Goal: Task Accomplishment & Management: Complete application form

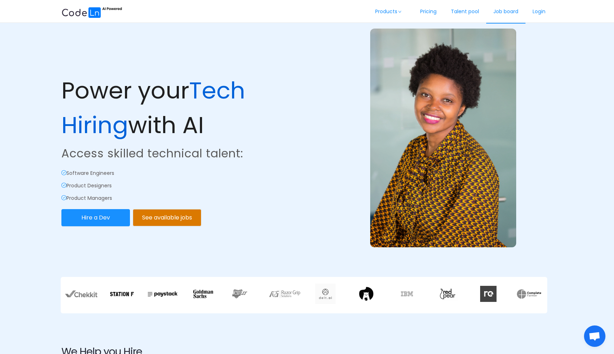
click at [501, 10] on link "Job board" at bounding box center [505, 12] width 39 height 24
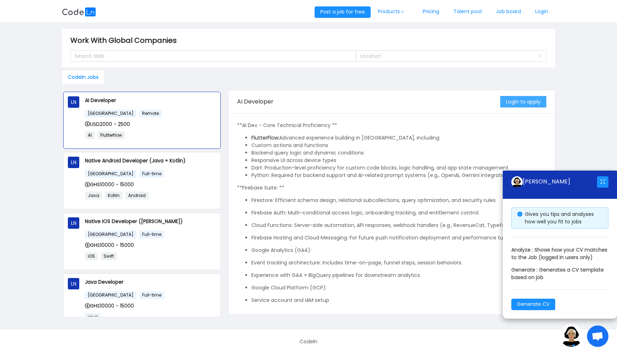
click at [519, 100] on button "Login to apply" at bounding box center [523, 101] width 46 height 11
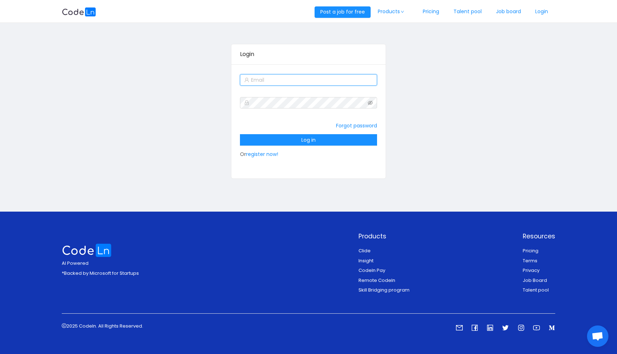
type input "ofosudortedavid2@gmail.com"
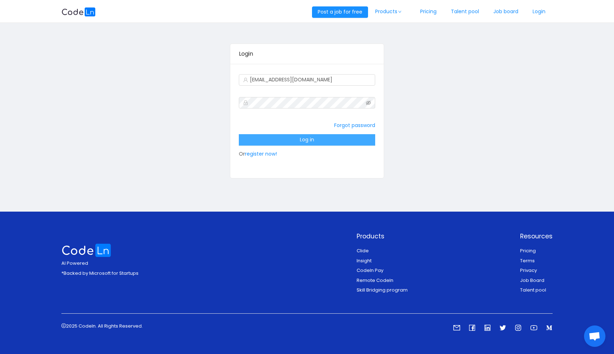
click at [322, 135] on button "Log in" at bounding box center [307, 139] width 136 height 11
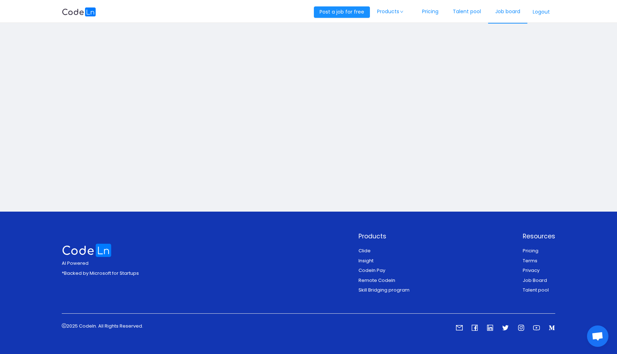
click at [499, 11] on link "Job board" at bounding box center [507, 12] width 39 height 24
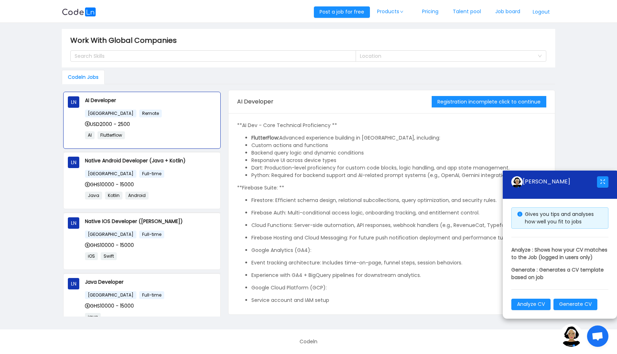
click at [544, 8] on button "Logout" at bounding box center [541, 11] width 28 height 11
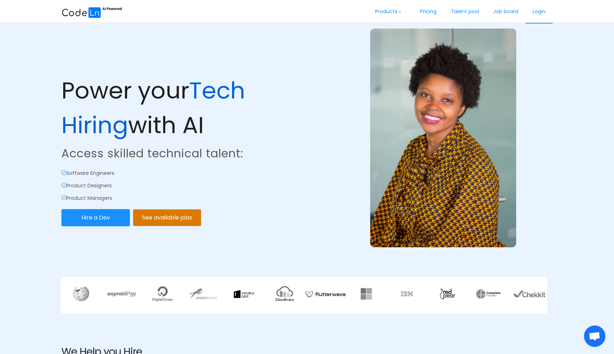
click at [534, 15] on link "Login" at bounding box center [538, 12] width 27 height 24
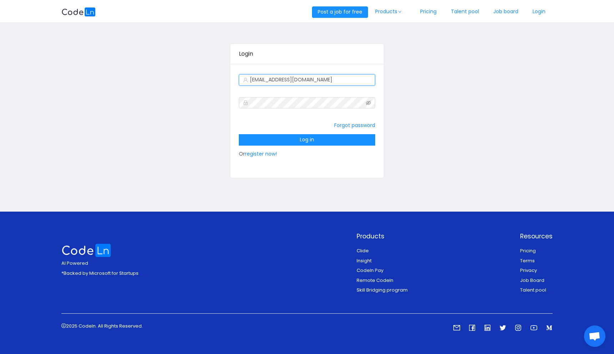
click at [295, 79] on input "ofosudortedavid2@gmail.com" at bounding box center [307, 79] width 136 height 11
type input "[EMAIL_ADDRESS][DOMAIN_NAME]"
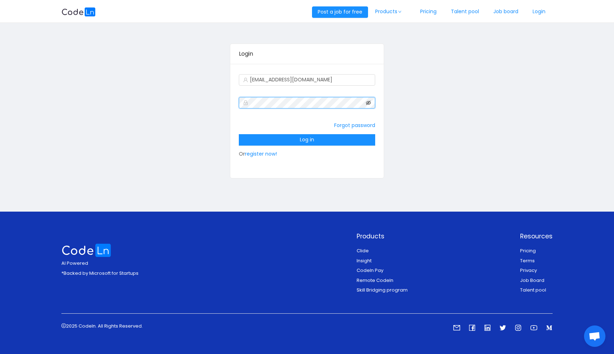
click at [370, 102] on icon "icon: eye-invisible" at bounding box center [368, 103] width 5 height 4
click at [244, 135] on button "Log in" at bounding box center [307, 139] width 136 height 11
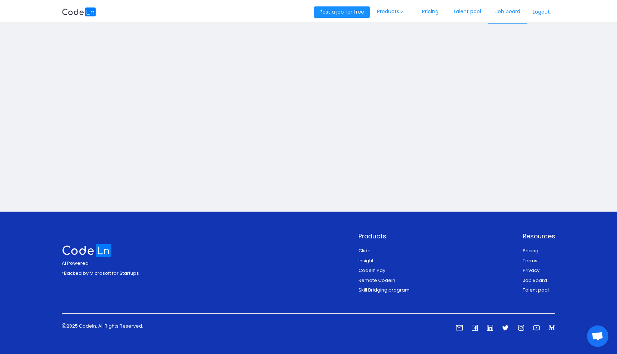
click at [499, 12] on link "Job board" at bounding box center [507, 12] width 39 height 24
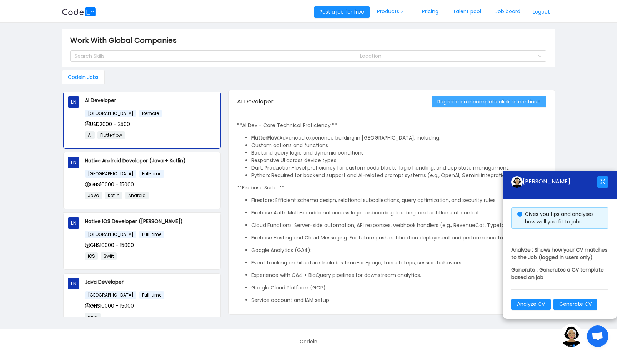
click at [486, 101] on button "Registration incomplete click to continue" at bounding box center [489, 101] width 115 height 11
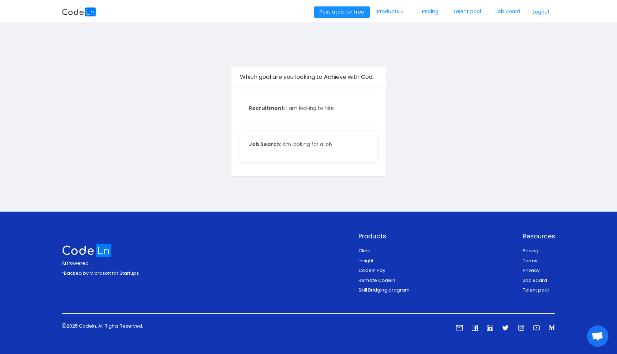
click at [337, 144] on p "Job Search : Am looking for a job" at bounding box center [308, 144] width 119 height 7
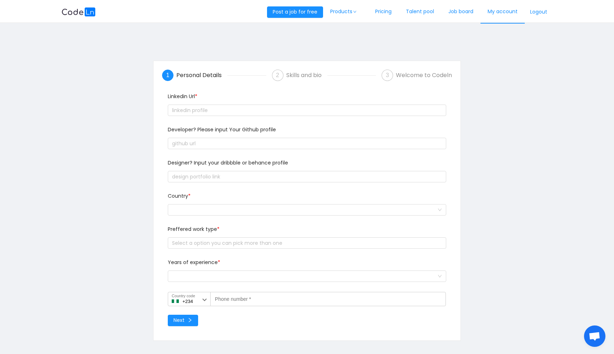
click at [504, 13] on link "My account" at bounding box center [502, 12] width 44 height 24
click at [550, 7] on button "Logout" at bounding box center [539, 11] width 28 height 11
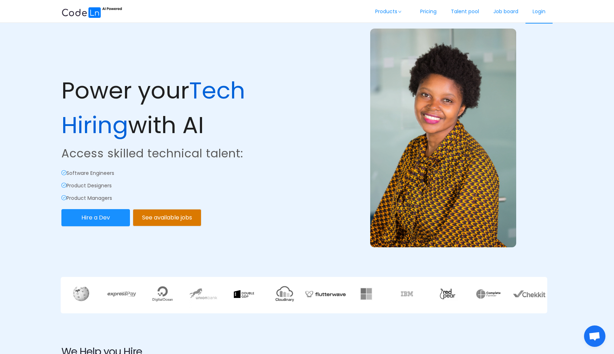
click at [542, 10] on link "Login" at bounding box center [538, 12] width 27 height 24
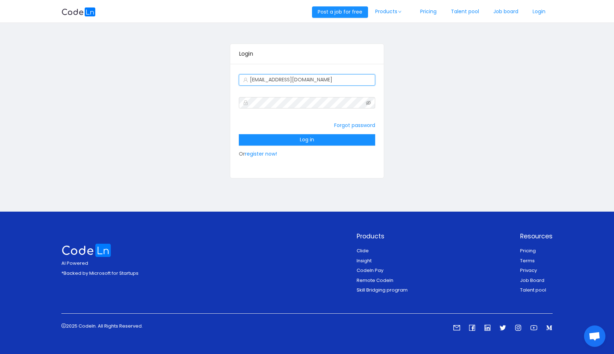
click at [317, 82] on input "[EMAIL_ADDRESS][DOMAIN_NAME]" at bounding box center [307, 79] width 136 height 11
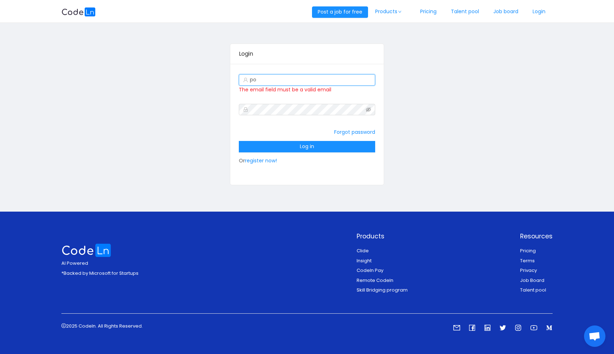
type input "[EMAIL_ADDRESS][DOMAIN_NAME]"
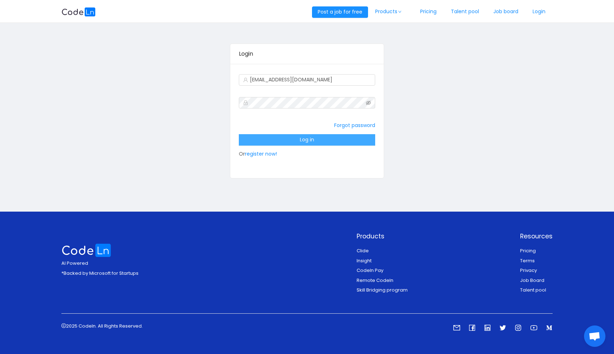
click at [321, 140] on button "Log in" at bounding box center [307, 139] width 136 height 11
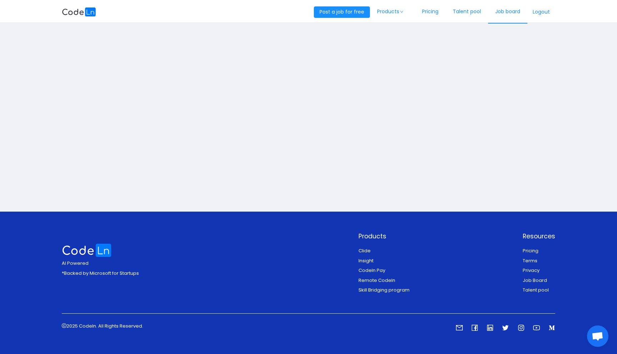
click at [508, 14] on link "Job board" at bounding box center [507, 12] width 39 height 24
